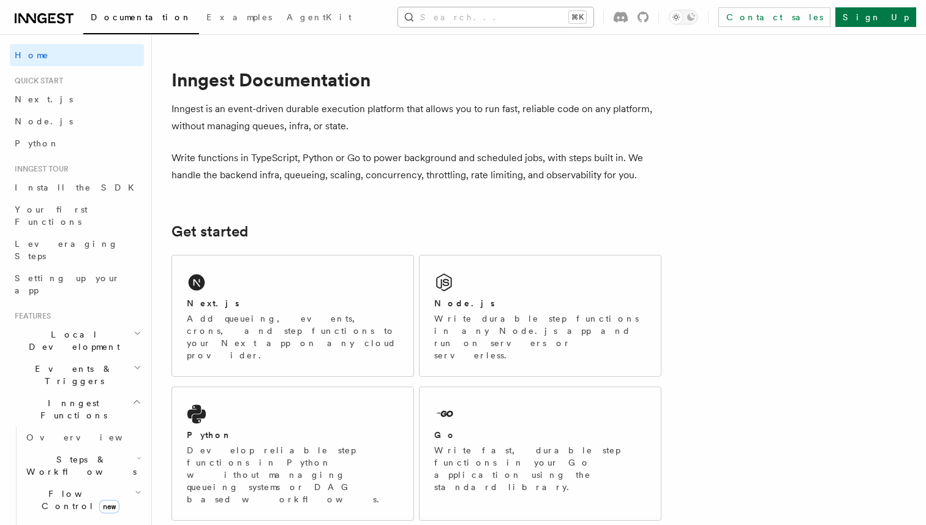
click at [479, 13] on button "Search... ⌘K" at bounding box center [495, 17] width 195 height 20
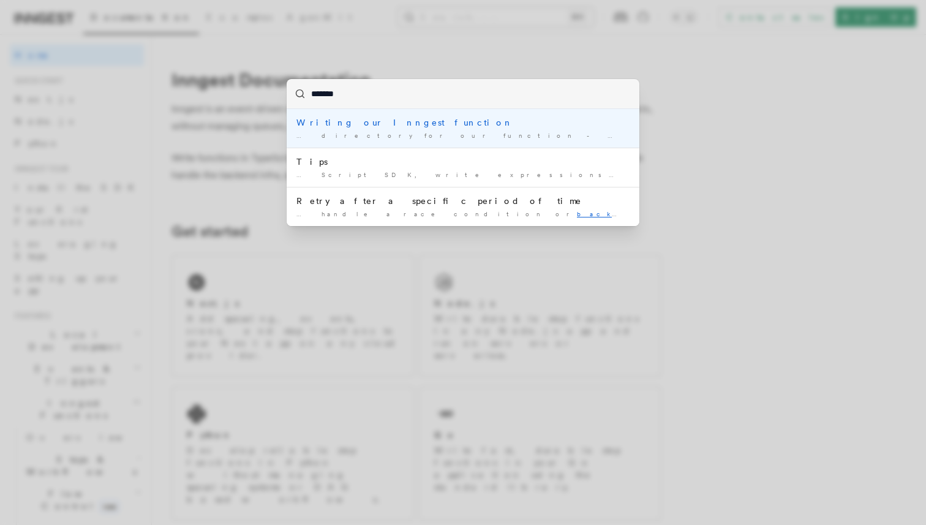
type input "********"
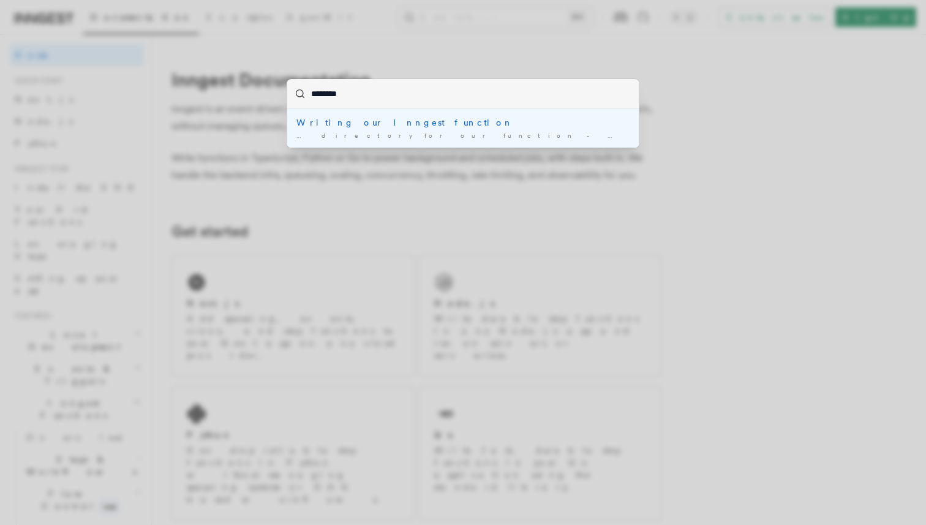
click at [383, 120] on div "Writing our Inngest function" at bounding box center [462, 122] width 333 height 12
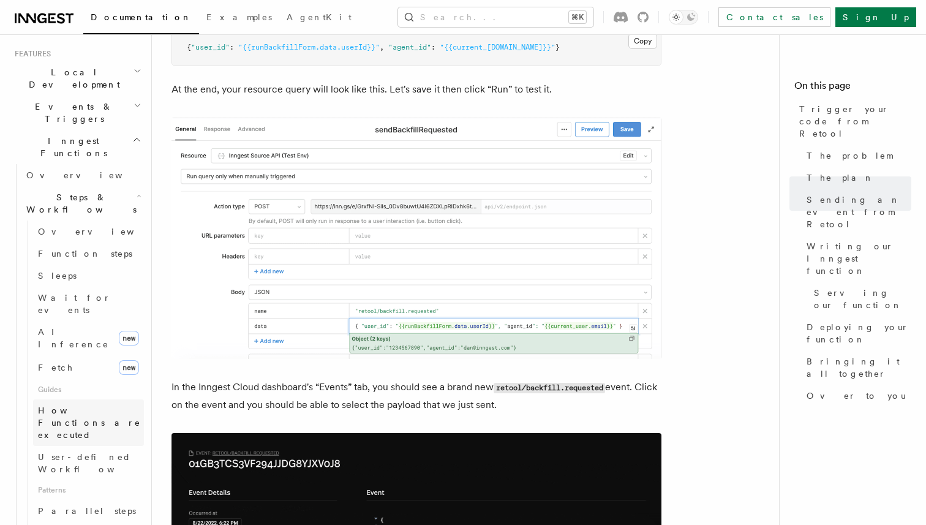
scroll to position [292, 0]
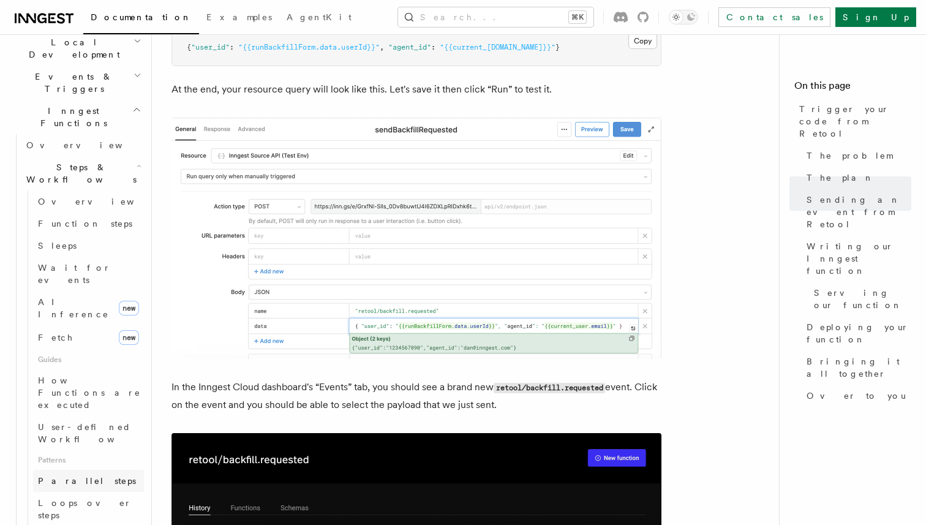
click at [74, 476] on span "Parallel steps" at bounding box center [87, 481] width 98 height 10
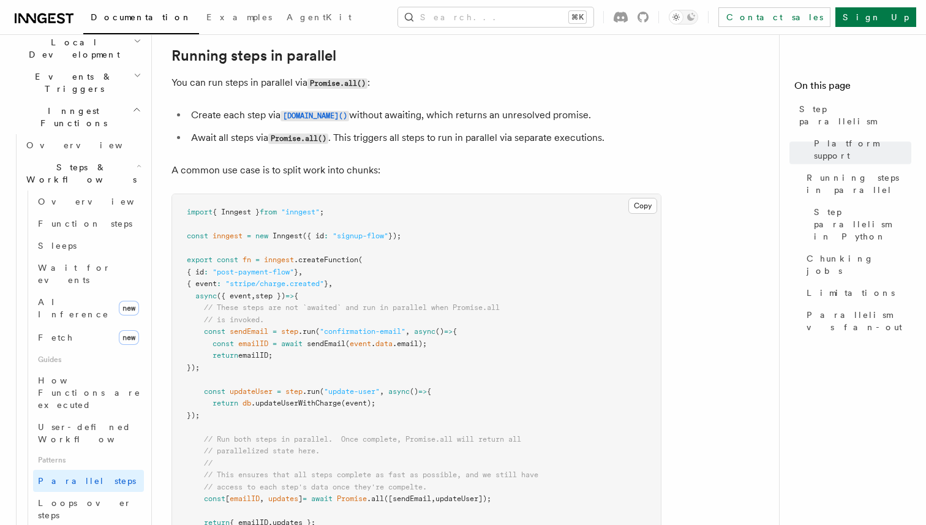
scroll to position [263, 0]
click at [90, 497] on span "Loops over steps" at bounding box center [91, 509] width 106 height 24
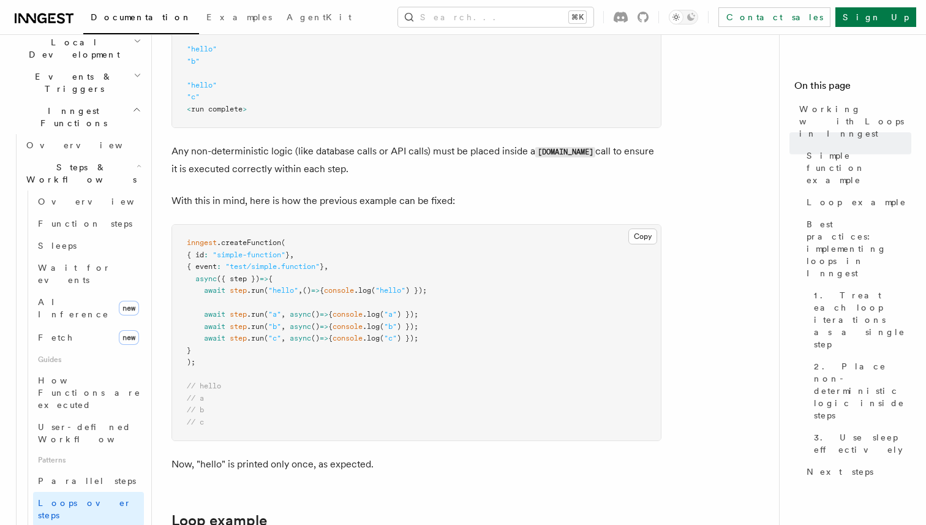
scroll to position [775, 0]
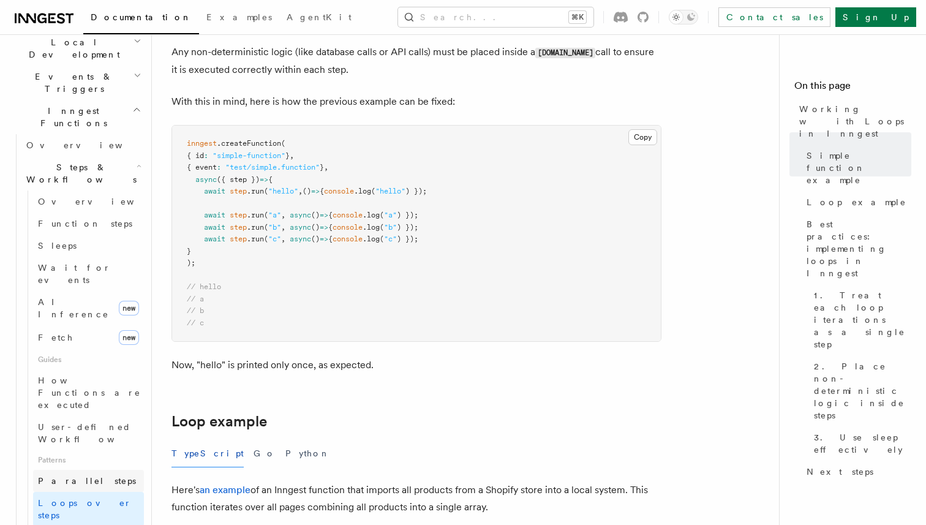
click at [80, 475] on span "Parallel steps" at bounding box center [87, 481] width 98 height 12
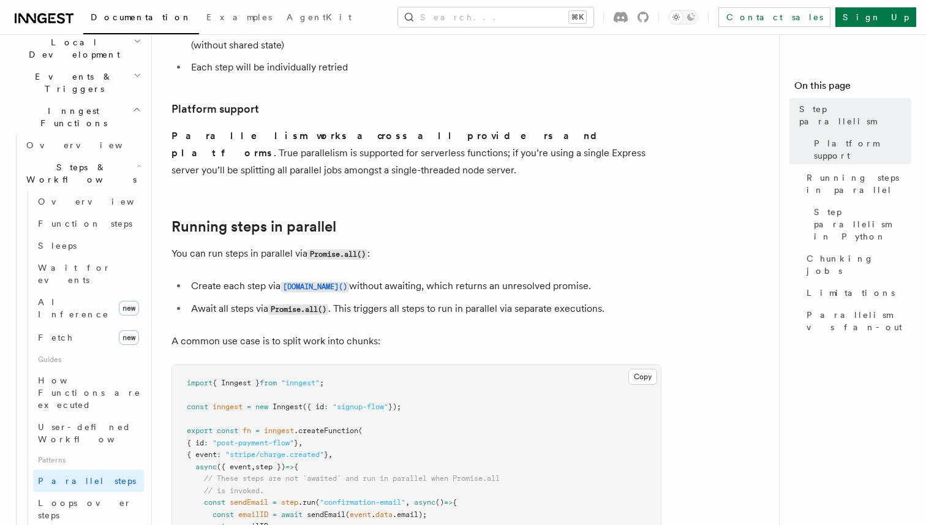
scroll to position [104, 0]
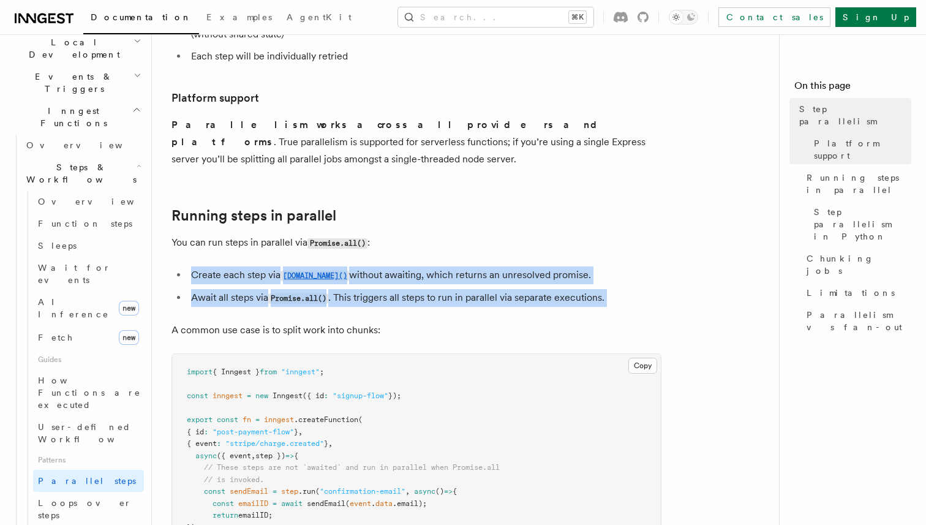
drag, startPoint x: 187, startPoint y: 258, endPoint x: 611, endPoint y: 292, distance: 425.1
copy article "Create each step via [DOMAIN_NAME]() without awaiting, which returns an unresol…"
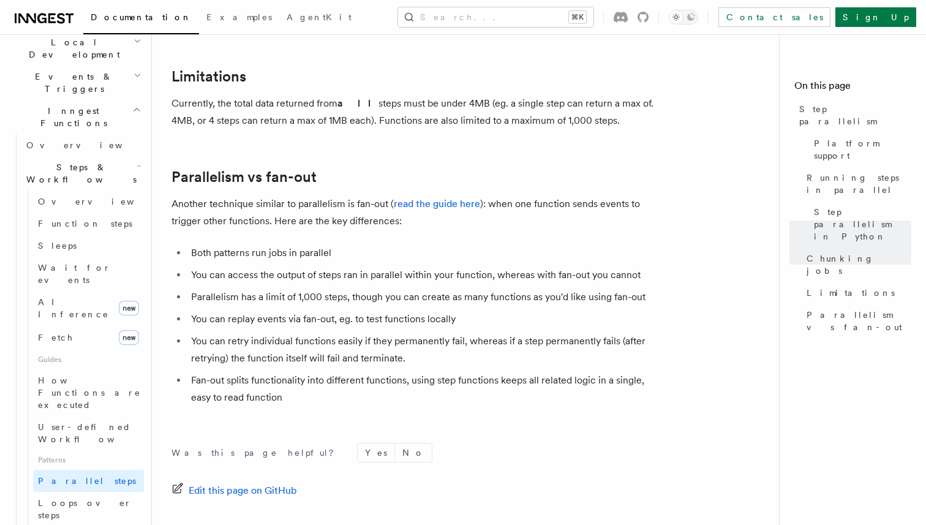
scroll to position [2121, 0]
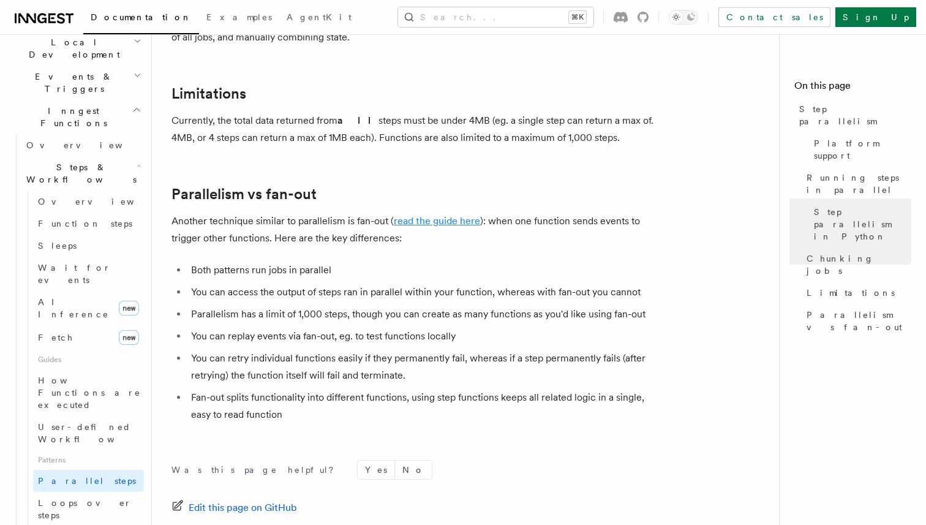
click at [418, 215] on link "read the guide here" at bounding box center [437, 221] width 86 height 12
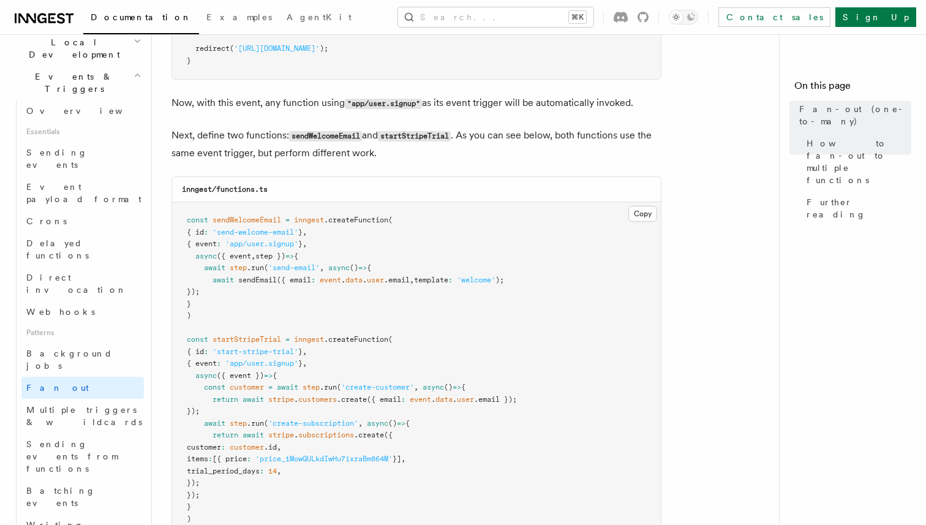
scroll to position [1116, 0]
